Goal: Task Accomplishment & Management: Manage account settings

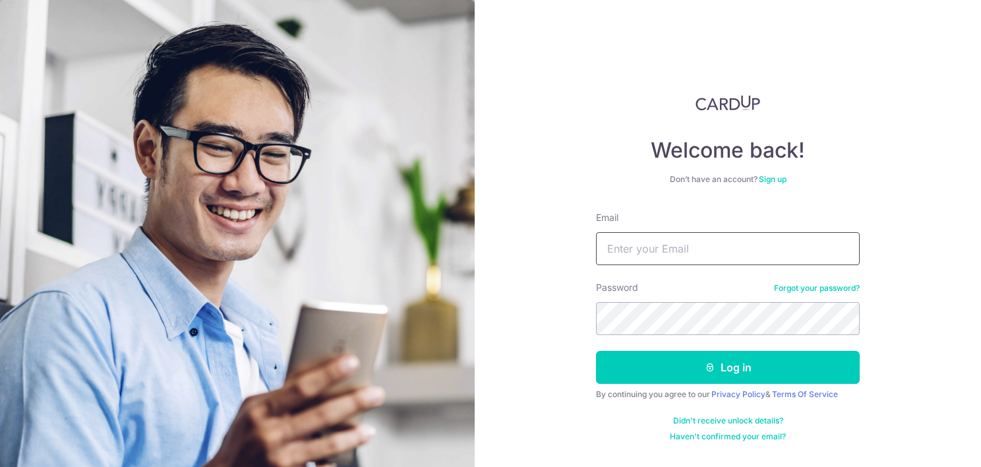
click at [688, 256] on input "Email" at bounding box center [728, 248] width 264 height 33
type input "[EMAIL_ADDRESS][DOMAIN_NAME]"
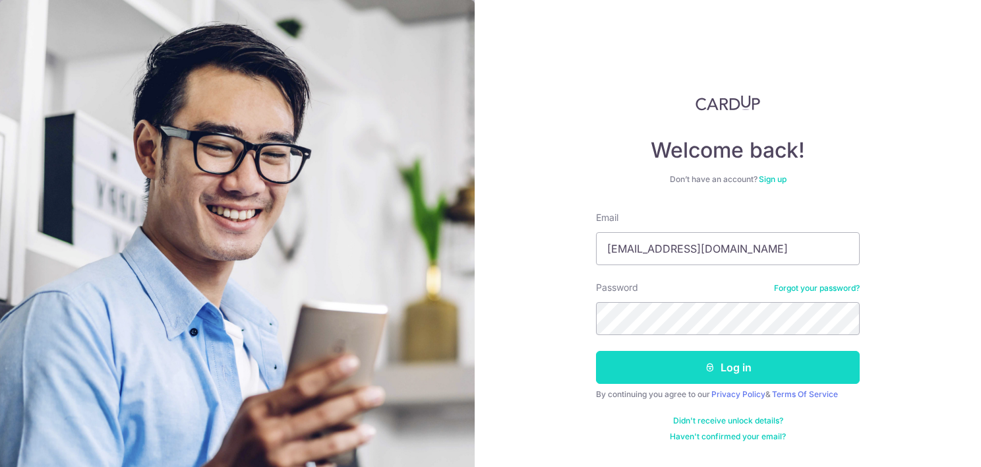
click at [735, 365] on button "Log in" at bounding box center [728, 367] width 264 height 33
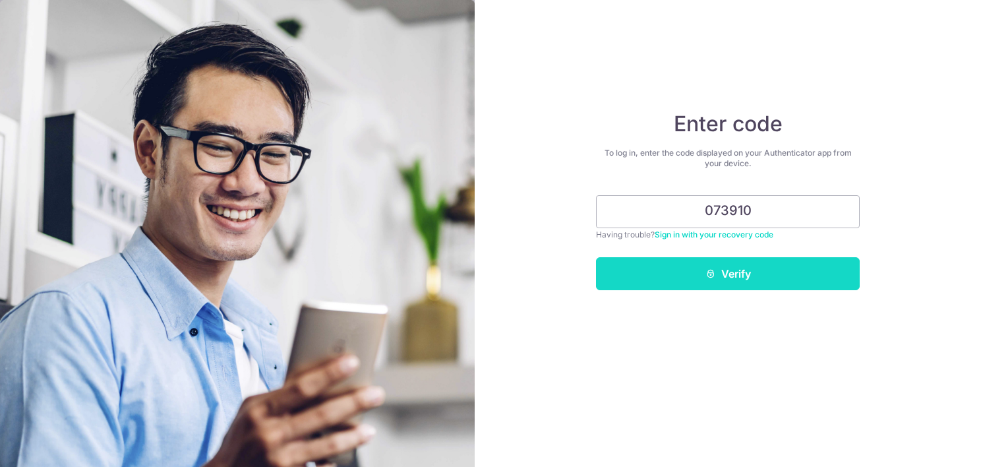
type input "073910"
click at [776, 268] on button "Verify" at bounding box center [728, 273] width 264 height 33
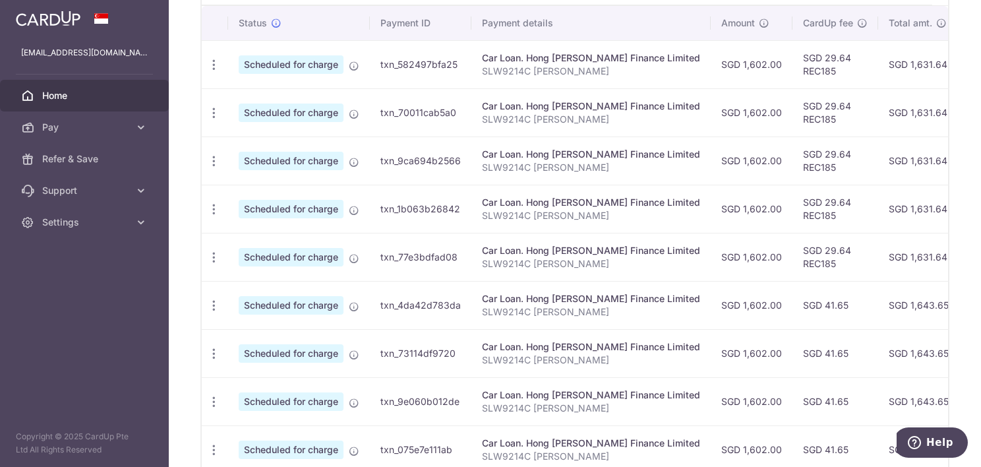
scroll to position [264, 0]
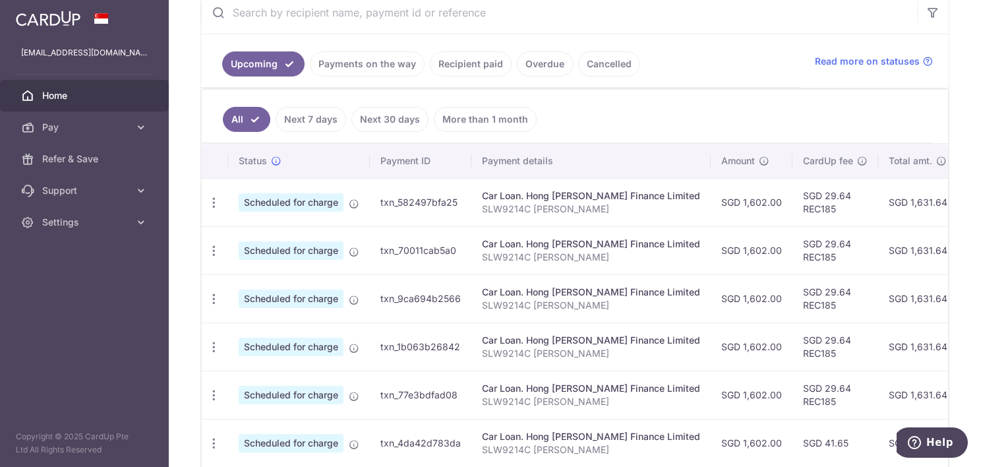
click at [496, 119] on link "More than 1 month" at bounding box center [485, 119] width 103 height 25
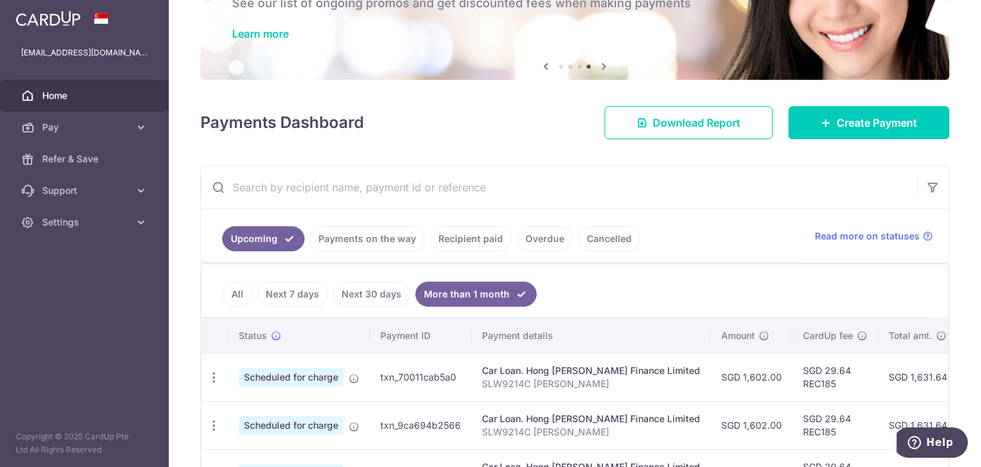
scroll to position [0, 0]
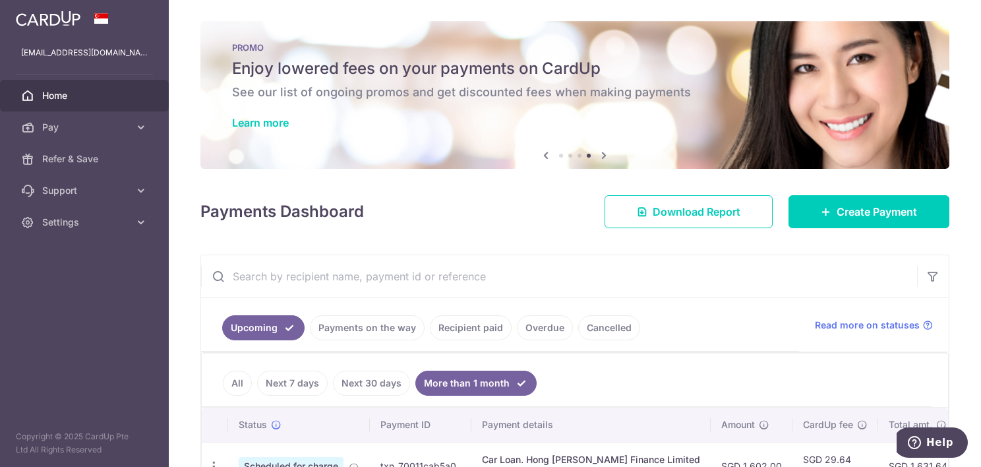
click at [242, 383] on link "All" at bounding box center [237, 383] width 29 height 25
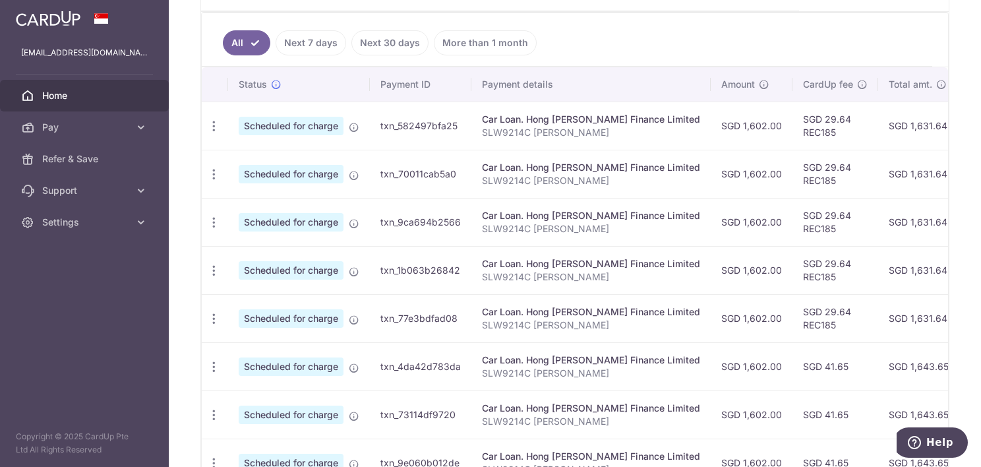
scroll to position [490, 0]
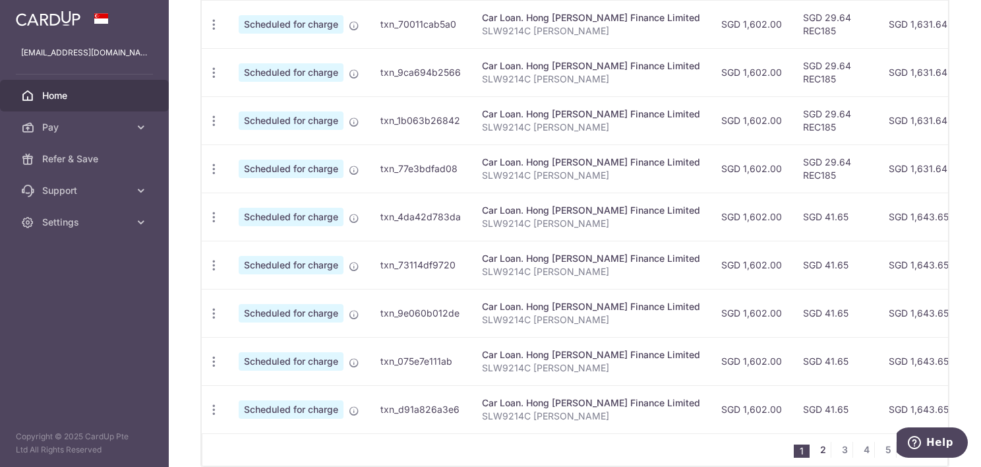
click at [820, 448] on link "2" at bounding box center [823, 450] width 16 height 16
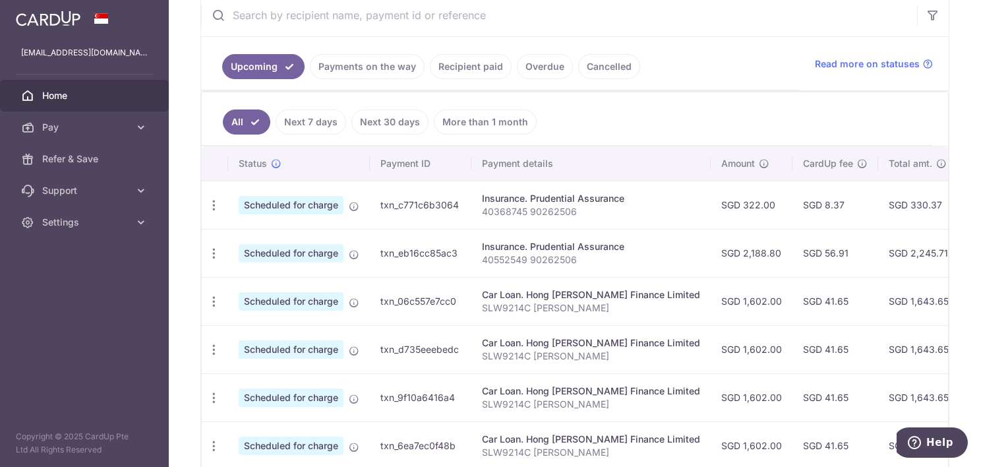
scroll to position [327, 0]
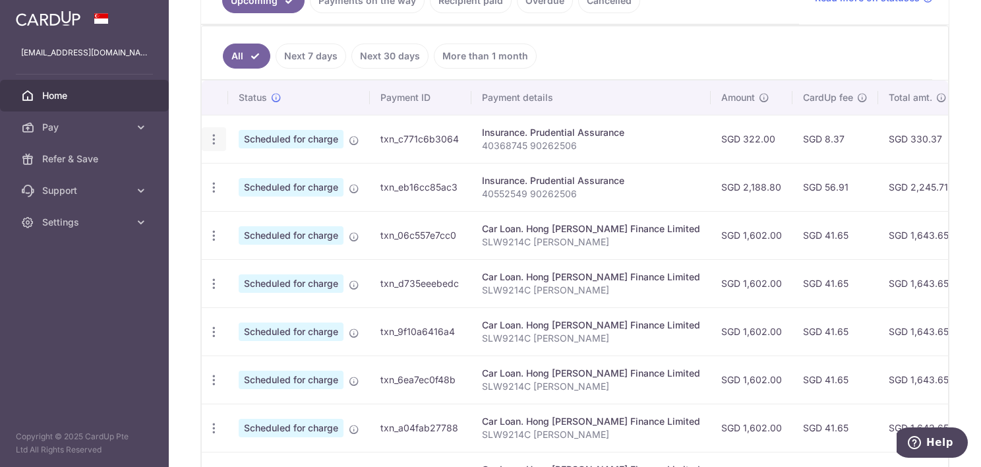
click at [212, 136] on icon "button" at bounding box center [214, 140] width 14 height 14
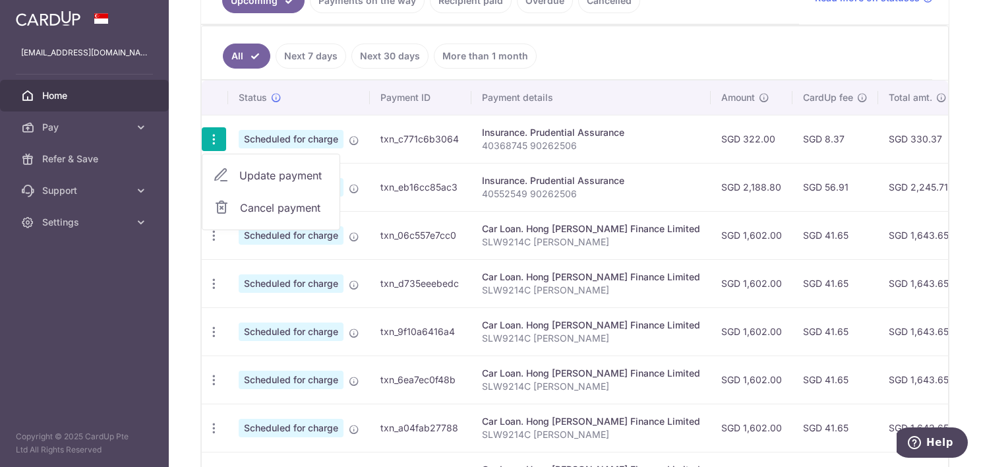
click at [251, 208] on span "Cancel payment" at bounding box center [284, 208] width 88 height 16
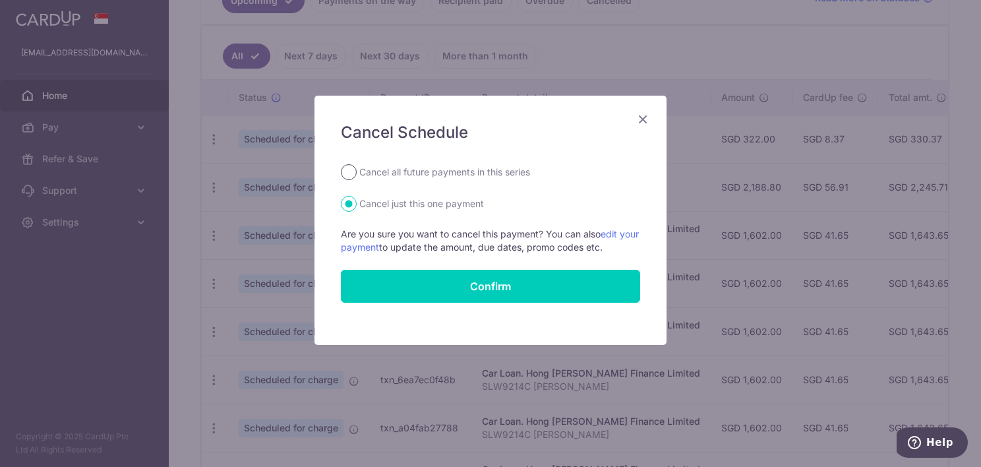
click at [349, 167] on input "Cancel all future payments in this series" at bounding box center [349, 172] width 16 height 16
radio input "true"
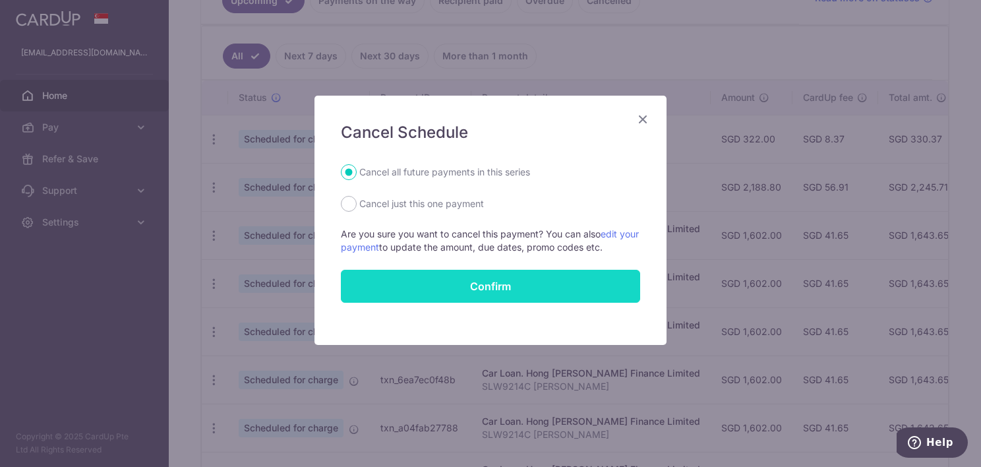
click at [454, 285] on button "Confirm" at bounding box center [490, 286] width 299 height 33
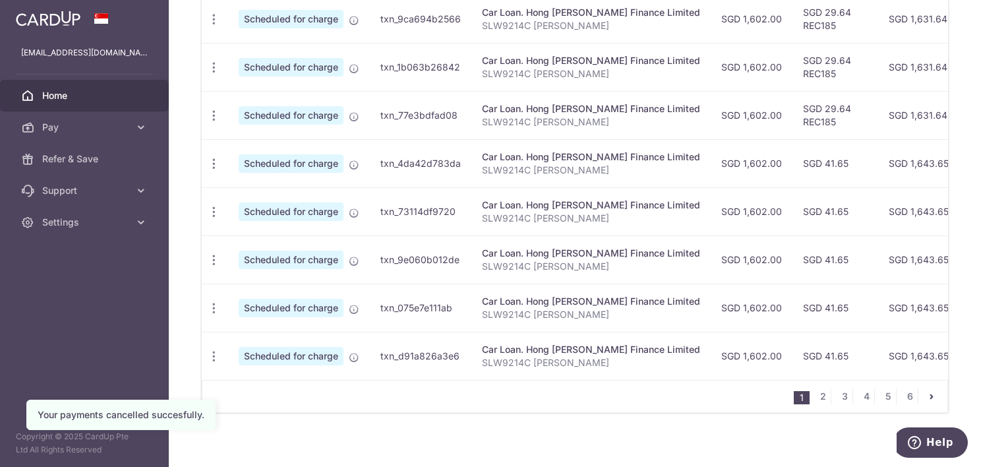
scroll to position [556, 0]
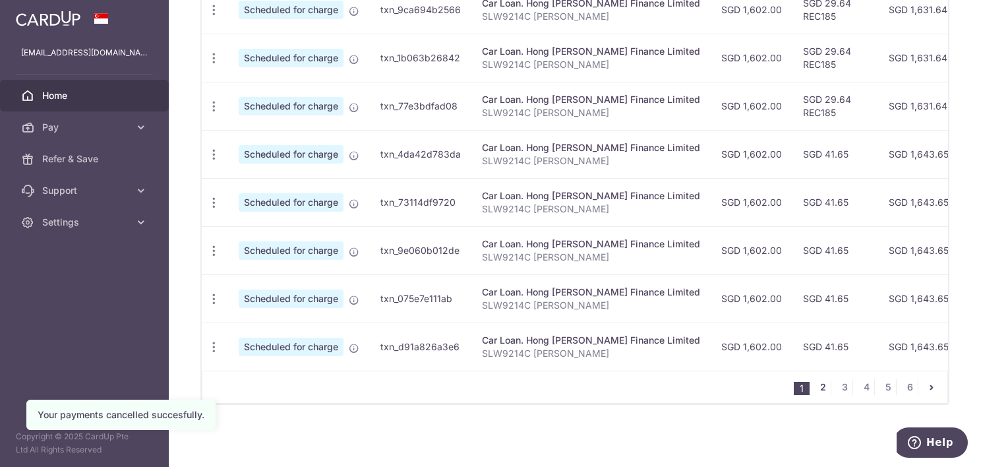
click at [815, 386] on link "2" at bounding box center [823, 387] width 16 height 16
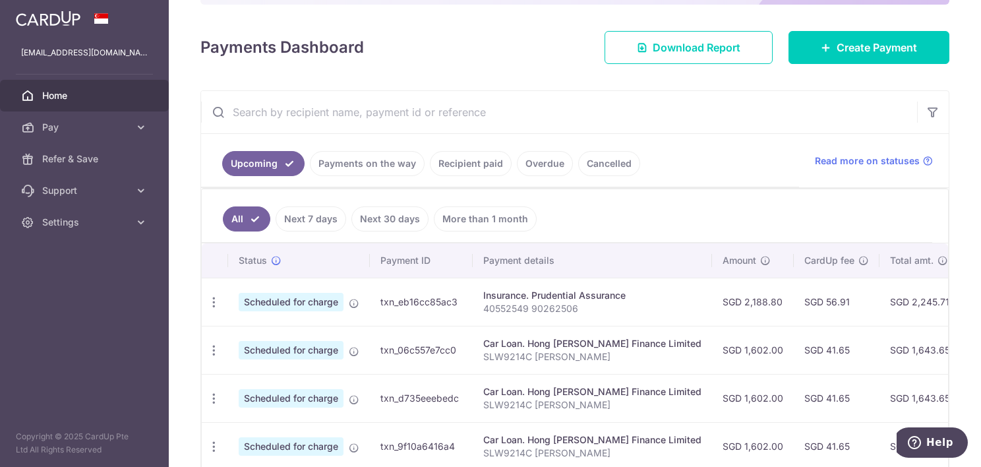
scroll to position [195, 0]
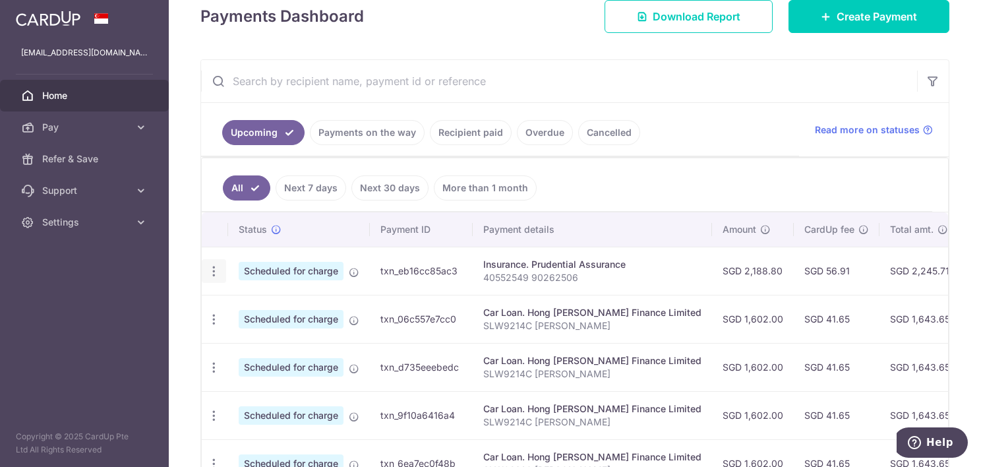
click at [219, 265] on icon "button" at bounding box center [214, 271] width 14 height 14
click at [220, 336] on icon at bounding box center [222, 340] width 16 height 16
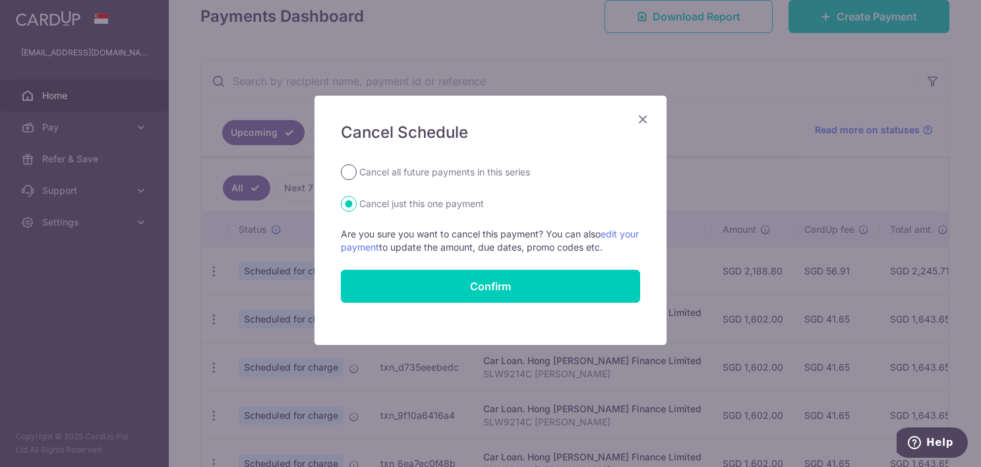
click at [351, 170] on input "Cancel all future payments in this series" at bounding box center [349, 172] width 16 height 16
radio input "true"
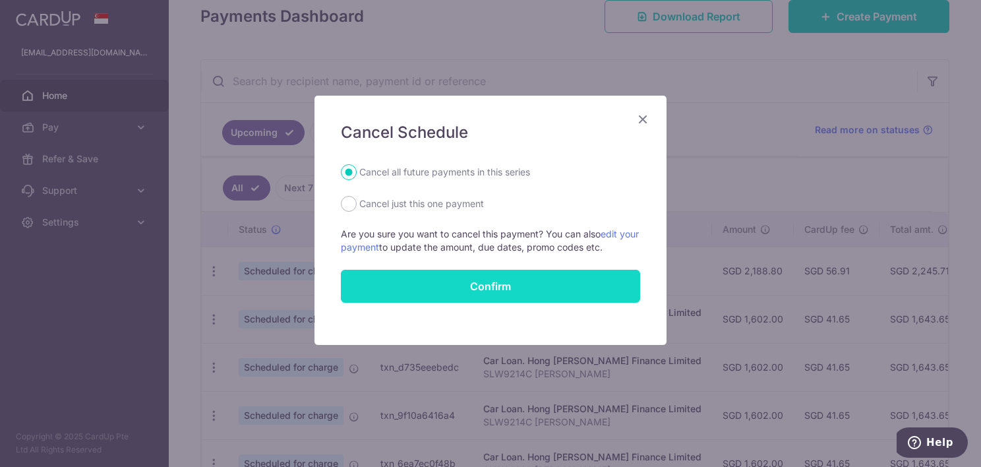
click at [436, 286] on button "Confirm" at bounding box center [490, 286] width 299 height 33
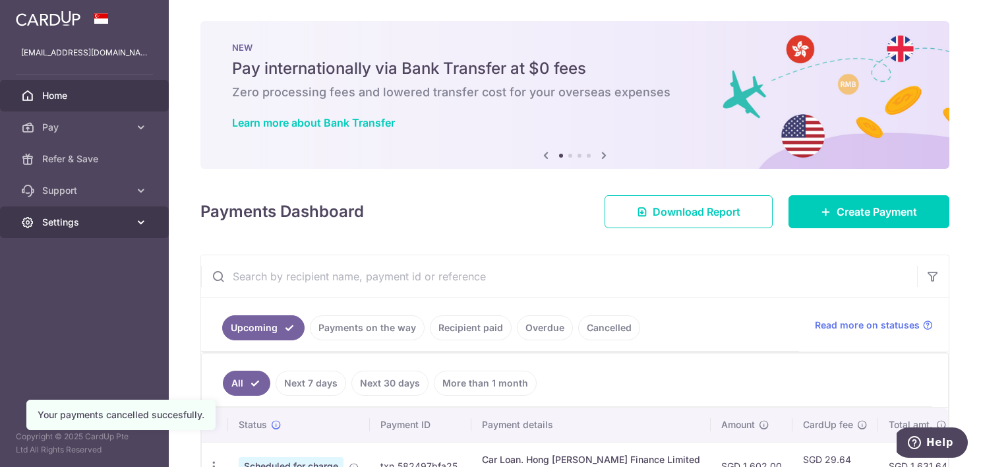
click at [65, 222] on span "Settings" at bounding box center [85, 222] width 87 height 13
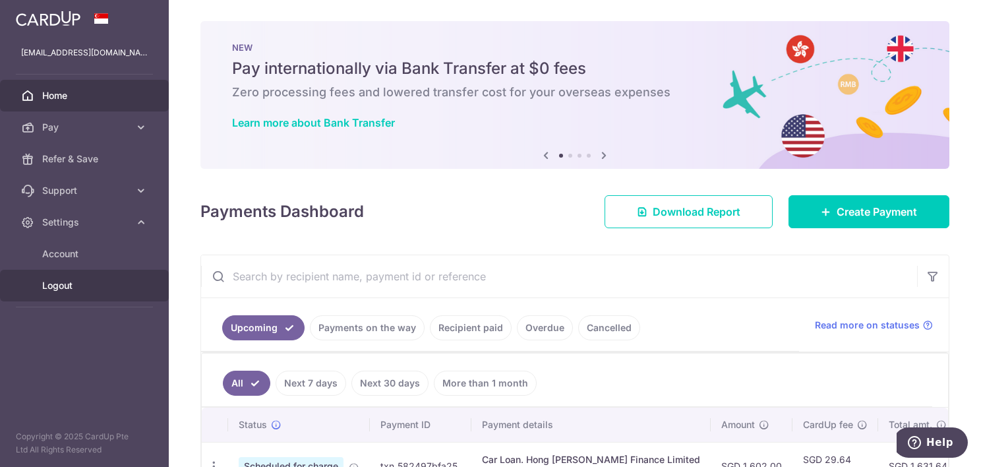
click at [66, 286] on span "Logout" at bounding box center [85, 285] width 87 height 13
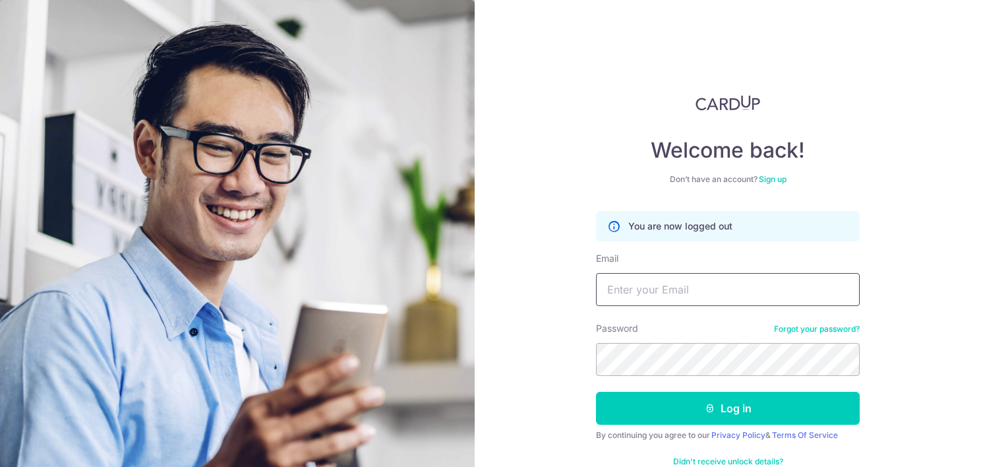
click at [673, 289] on input "Email" at bounding box center [728, 289] width 264 height 33
type input "[EMAIL_ADDRESS][DOMAIN_NAME]"
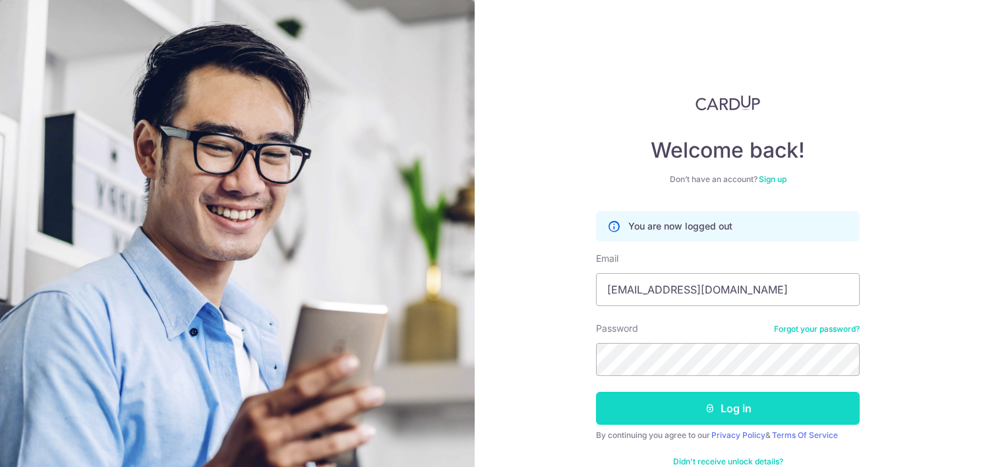
click at [737, 412] on button "Log in" at bounding box center [728, 408] width 264 height 33
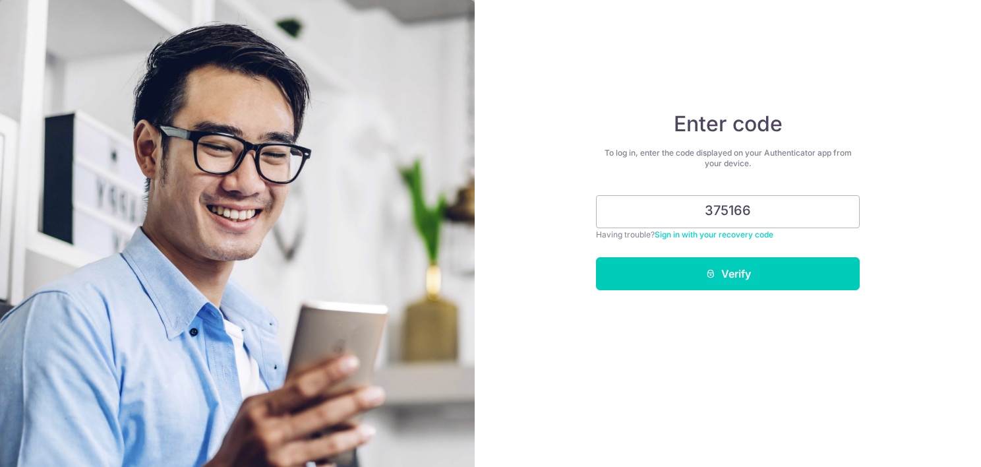
type input "375166"
click at [730, 277] on button "Verify" at bounding box center [728, 273] width 264 height 33
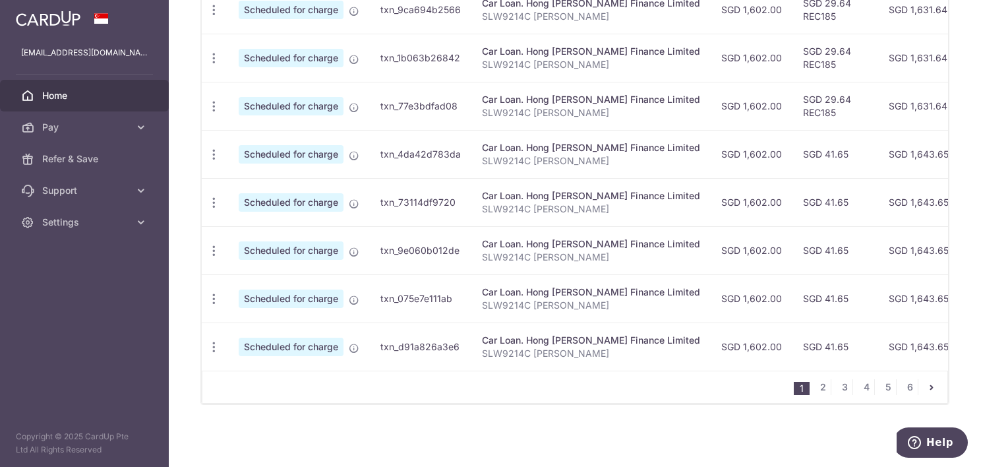
scroll to position [556, 0]
click at [817, 394] on link "2" at bounding box center [823, 387] width 16 height 16
click at [837, 380] on link "3" at bounding box center [845, 387] width 16 height 16
click at [859, 390] on link "4" at bounding box center [867, 387] width 16 height 16
click at [880, 384] on link "5" at bounding box center [888, 387] width 16 height 16
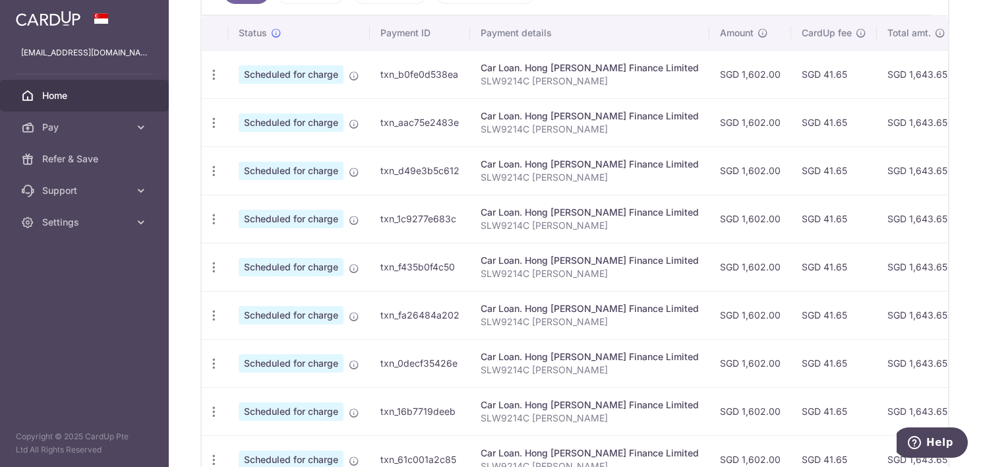
scroll to position [525, 0]
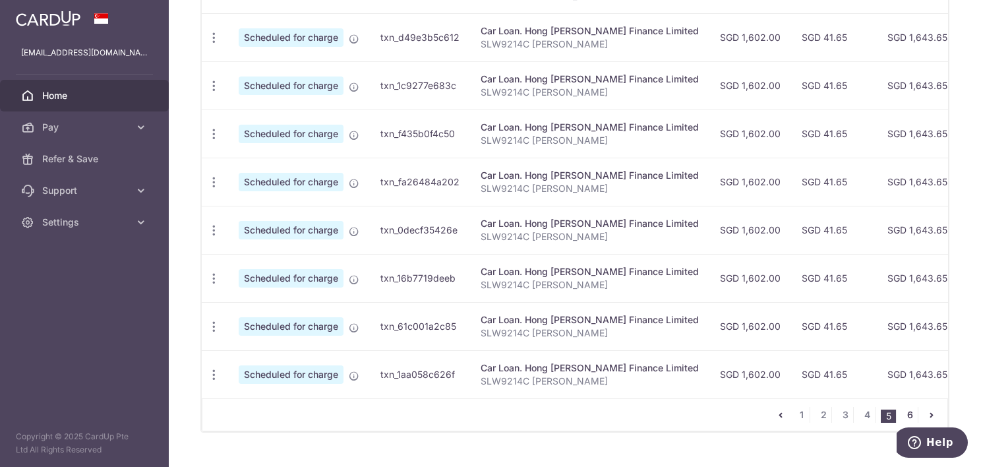
click at [902, 414] on link "6" at bounding box center [910, 415] width 16 height 16
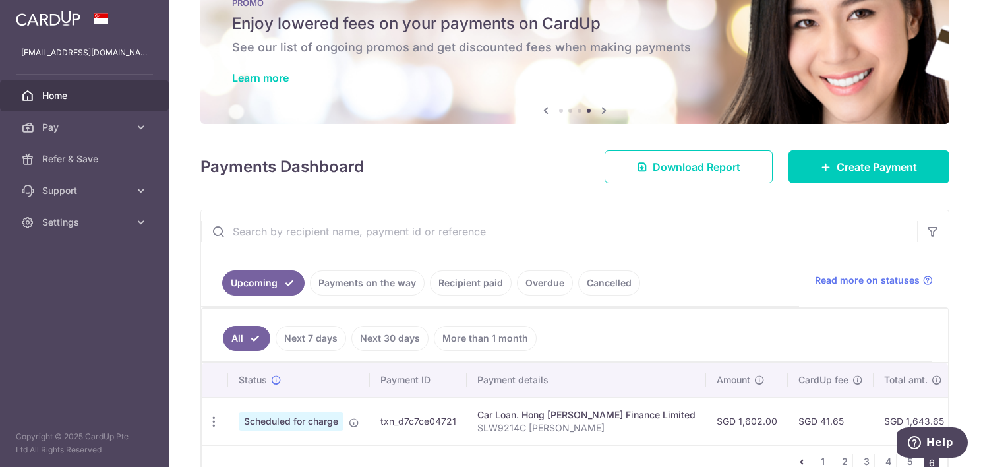
scroll to position [0, 0]
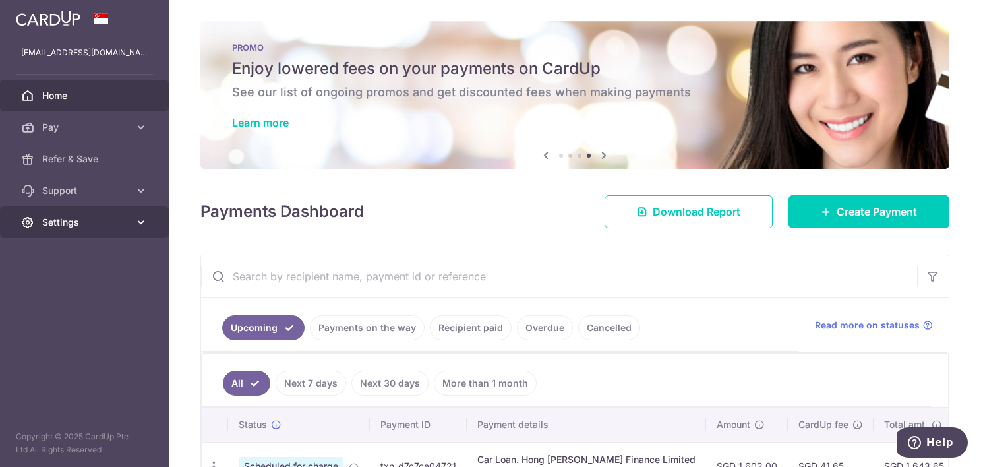
click at [40, 224] on link "Settings" at bounding box center [84, 222] width 169 height 32
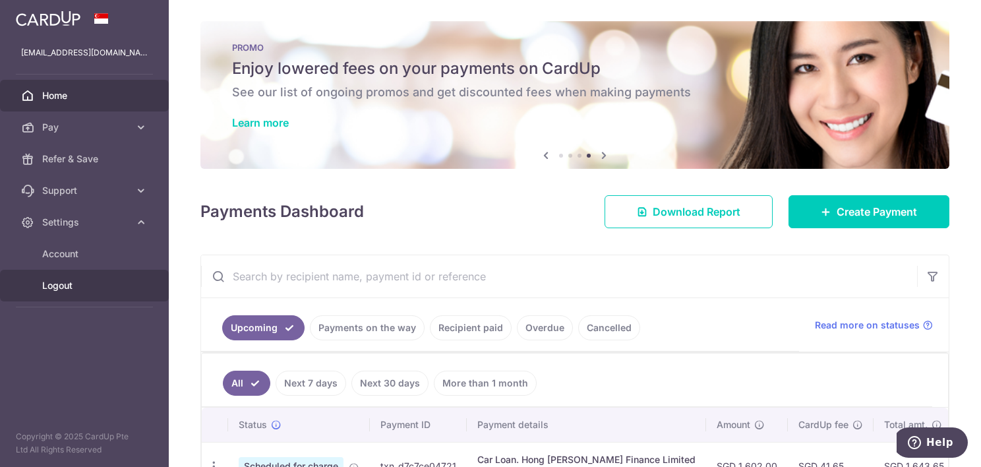
click at [52, 288] on span "Logout" at bounding box center [85, 285] width 87 height 13
